Goal: Find specific page/section

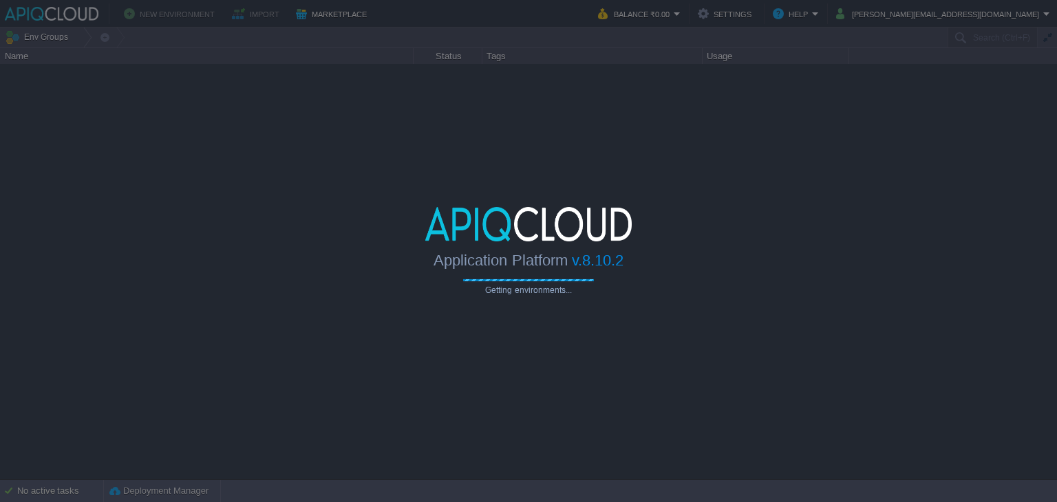
type input "Search (Ctrl+F)"
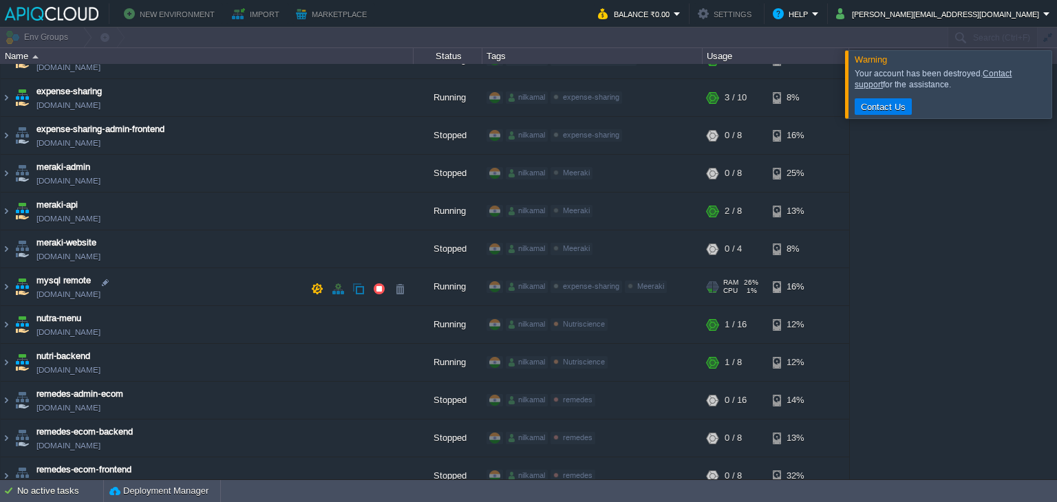
scroll to position [275, 0]
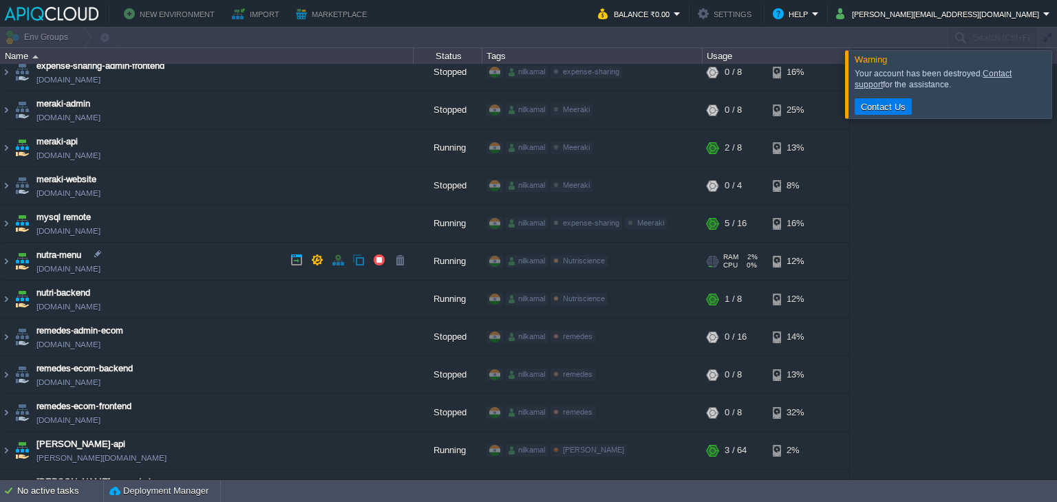
click at [211, 261] on td "nutra-menu [DOMAIN_NAME]" at bounding box center [207, 262] width 413 height 38
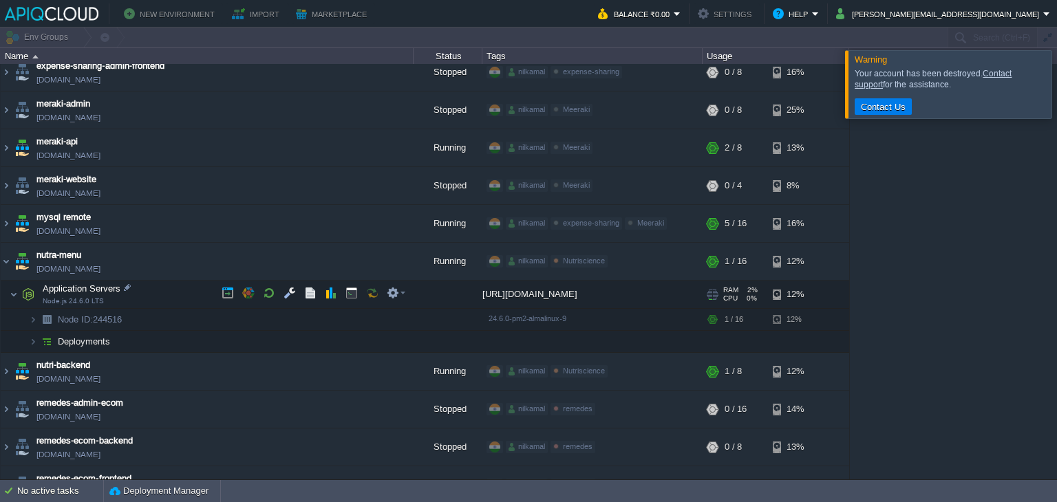
scroll to position [410, 0]
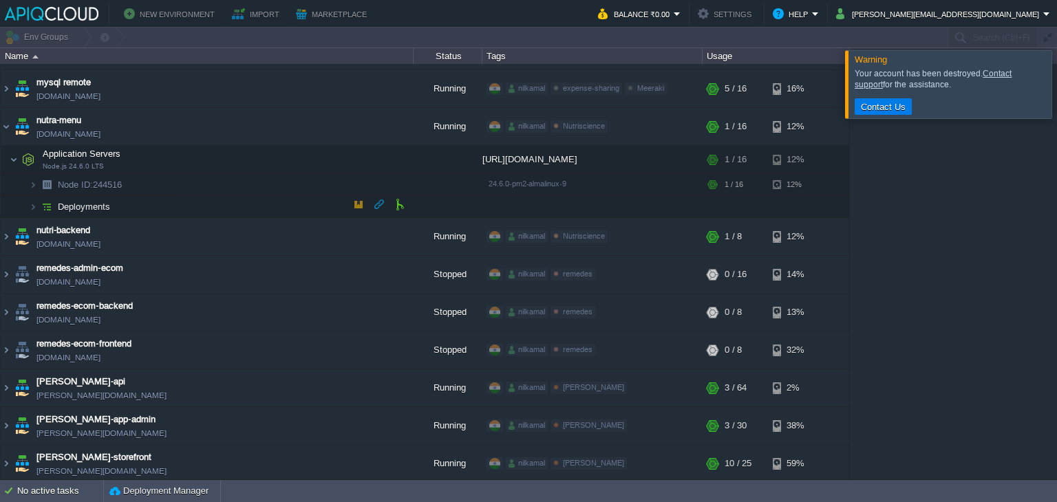
click at [107, 207] on span "Deployments" at bounding box center [84, 207] width 56 height 12
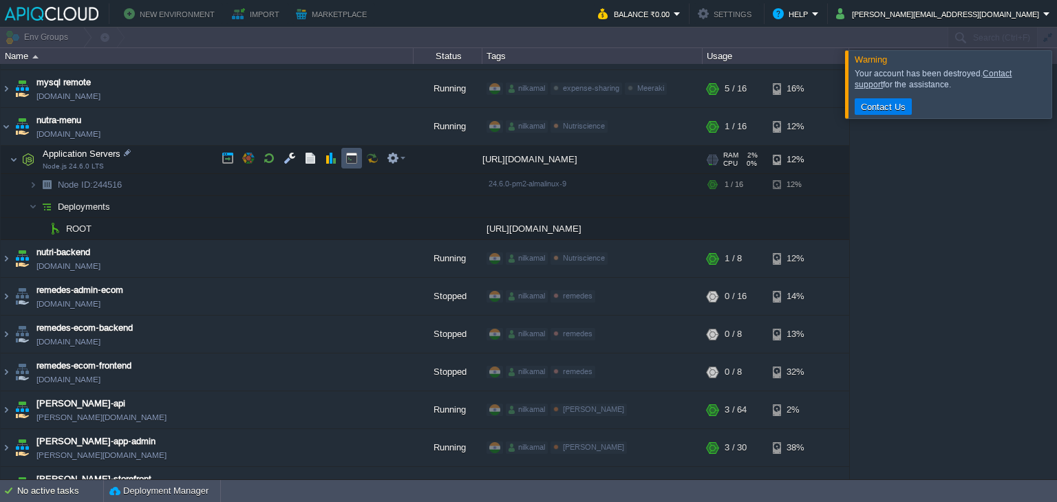
click at [349, 159] on button "button" at bounding box center [351, 158] width 12 height 12
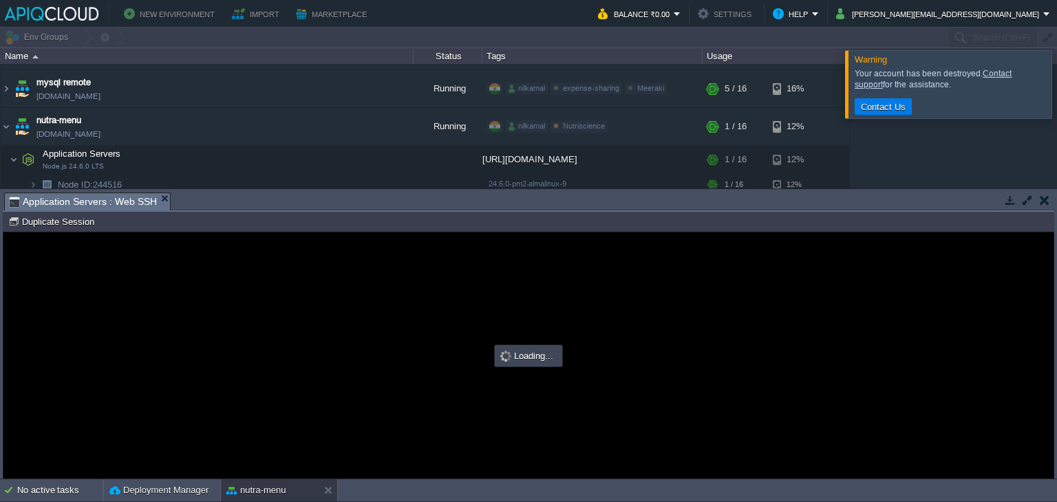
scroll to position [0, 0]
type input "#000000"
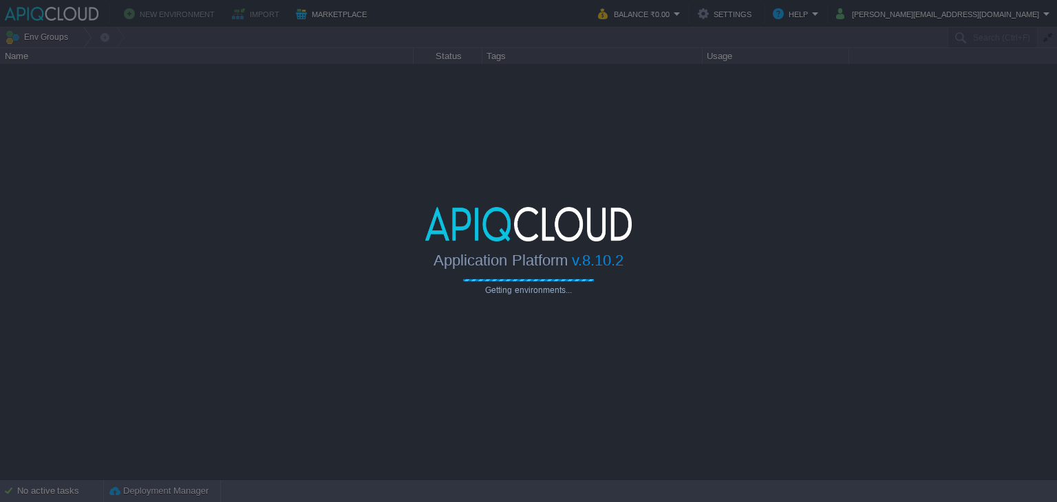
type input "Search (Ctrl+F)"
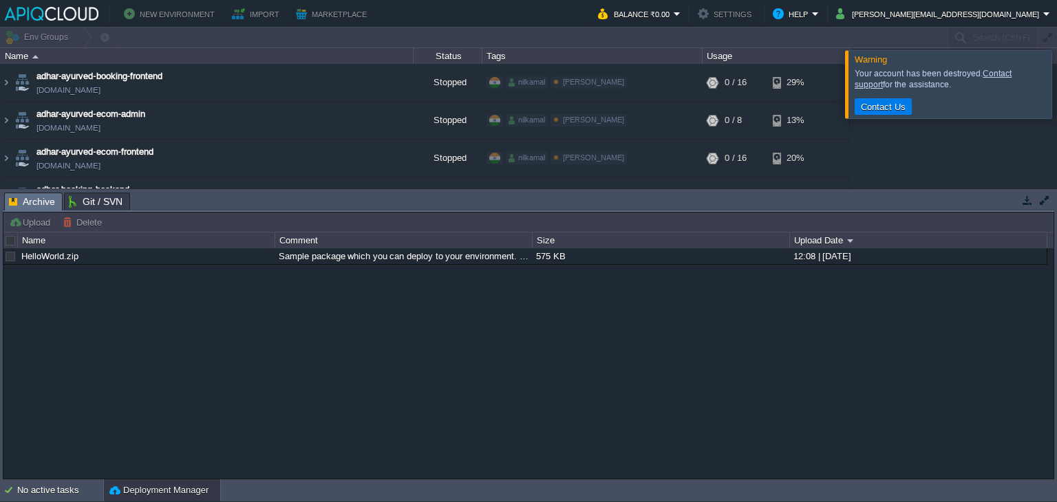
click at [1028, 204] on button "button" at bounding box center [1027, 200] width 12 height 12
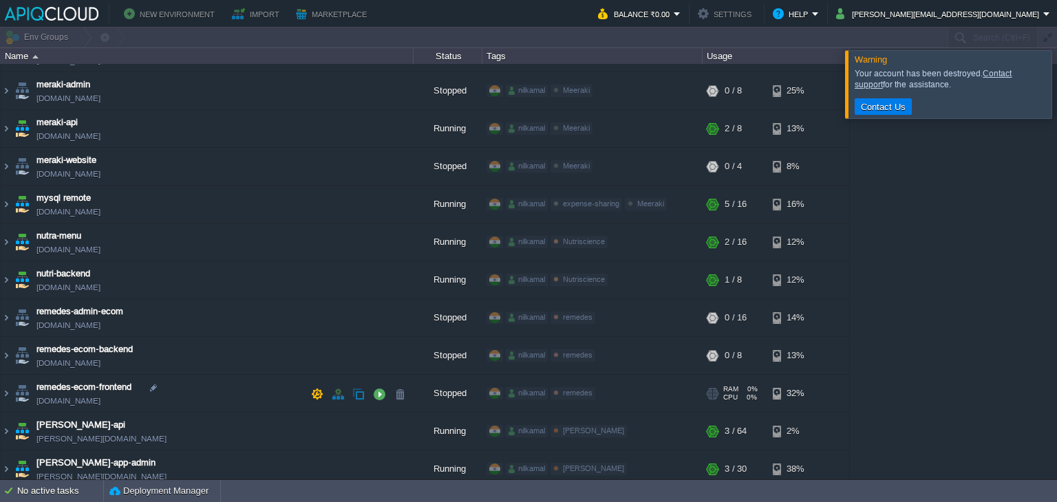
scroll to position [270, 0]
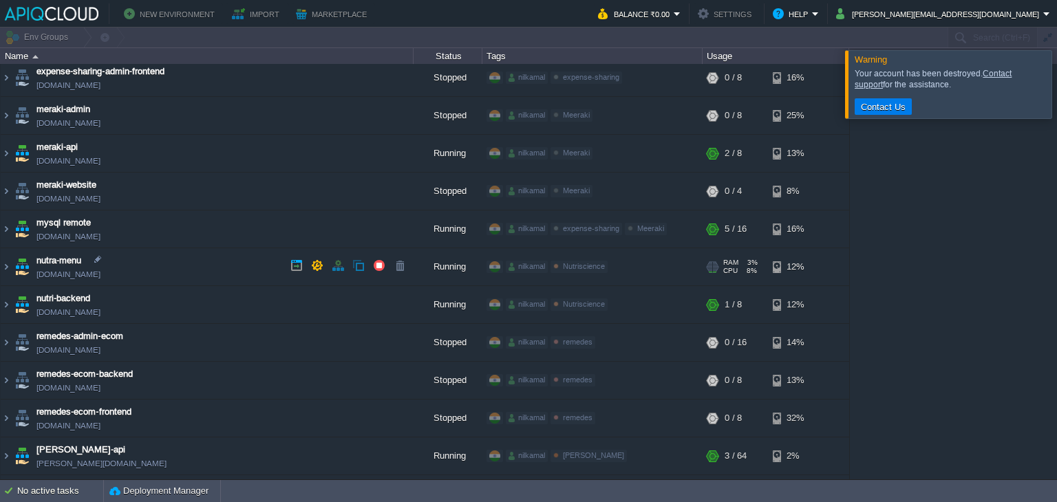
click at [184, 271] on td "nutra-menu [DOMAIN_NAME]" at bounding box center [207, 267] width 413 height 38
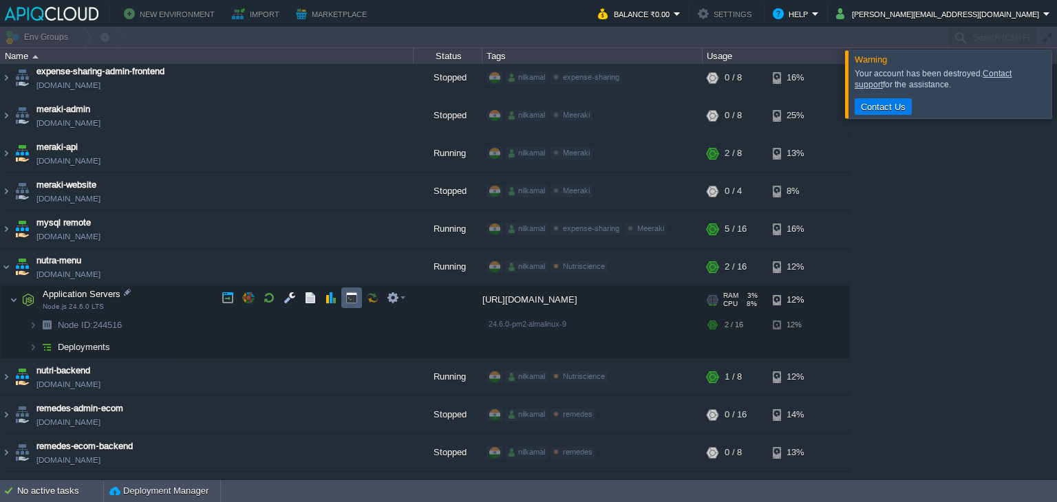
click at [349, 290] on td at bounding box center [351, 298] width 21 height 21
